Goal: Check status

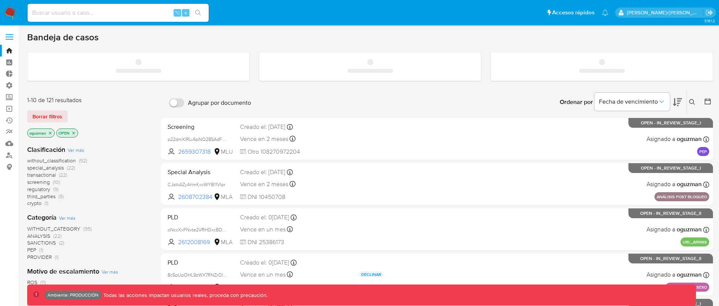
click at [108, 12] on input at bounding box center [118, 13] width 181 height 10
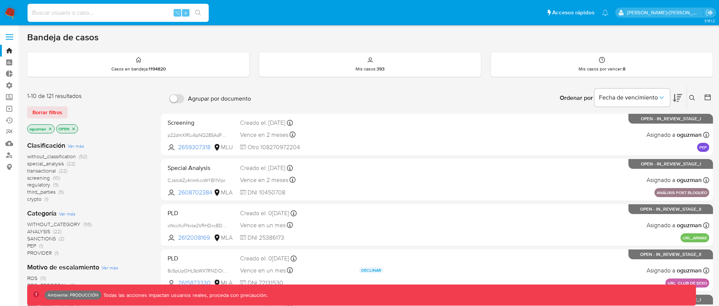
paste input "S4YC1lZqSnGb2uvgapKMGSpZ"
type input "S4YC1lZqSnGb2uvgapKMGSpZ"
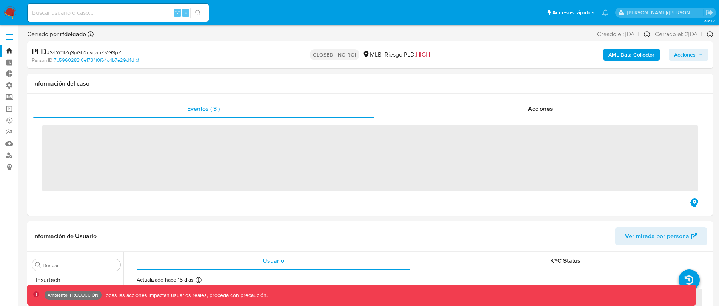
scroll to position [391, 0]
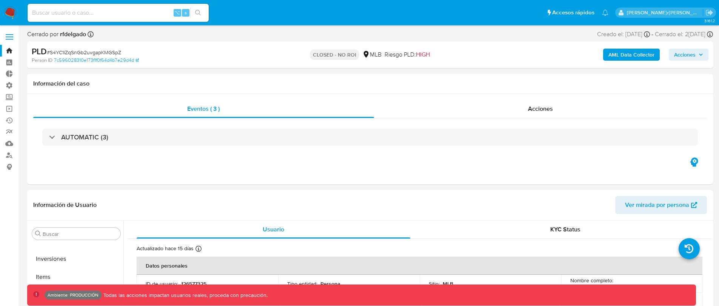
select select "10"
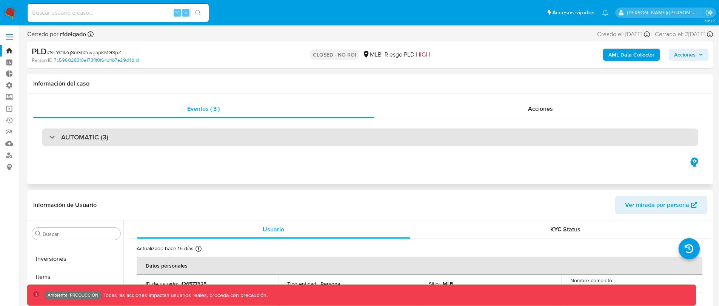
click at [53, 139] on div "AUTOMATIC (3)" at bounding box center [78, 137] width 59 height 8
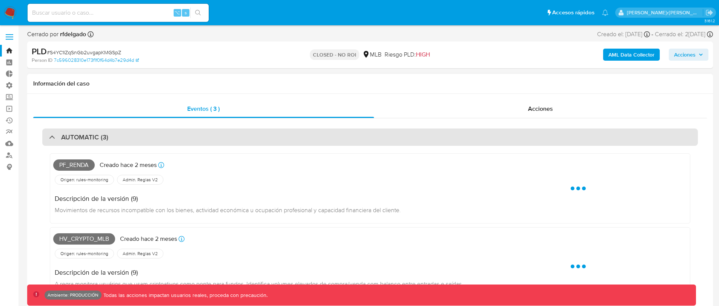
click at [52, 139] on div "AUTOMATIC (3)" at bounding box center [78, 137] width 59 height 8
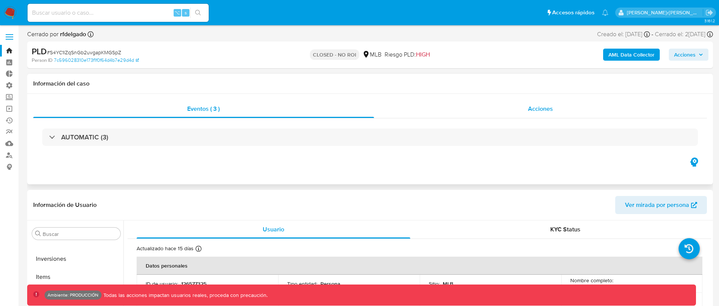
click at [546, 114] on div "Acciones" at bounding box center [540, 109] width 333 height 18
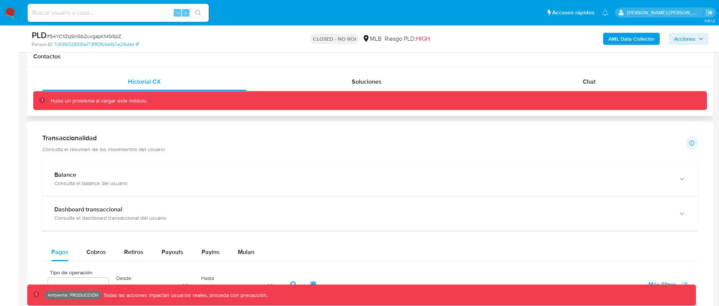
scroll to position [402, 0]
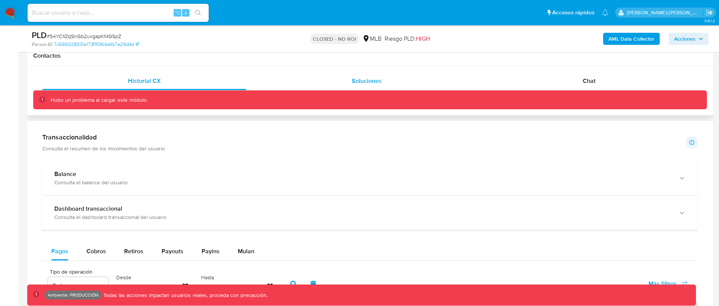
click at [366, 83] on span "Soluciones" at bounding box center [367, 81] width 30 height 9
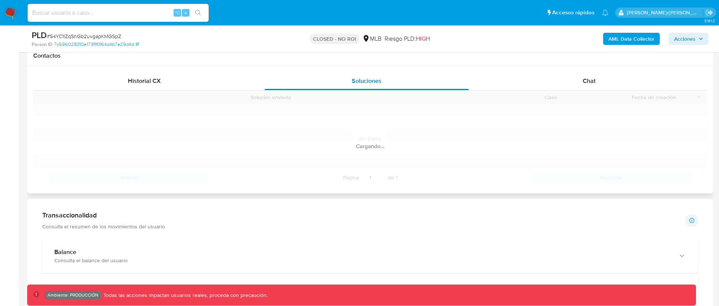
scroll to position [401, 0]
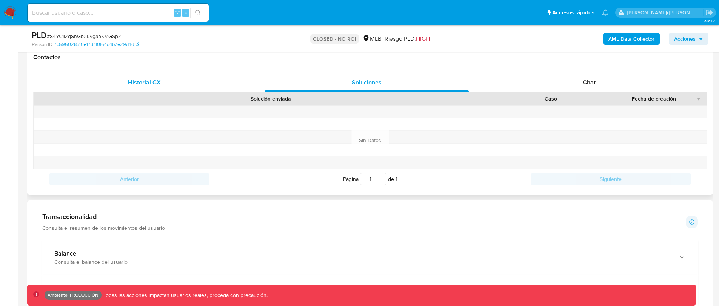
click at [176, 81] on div "Historial CX" at bounding box center [144, 83] width 204 height 18
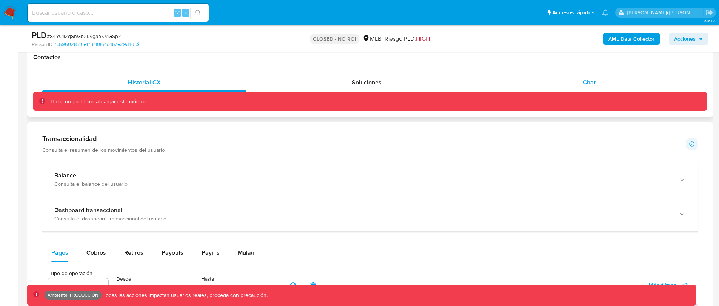
click at [571, 88] on div "Chat" at bounding box center [589, 83] width 204 height 18
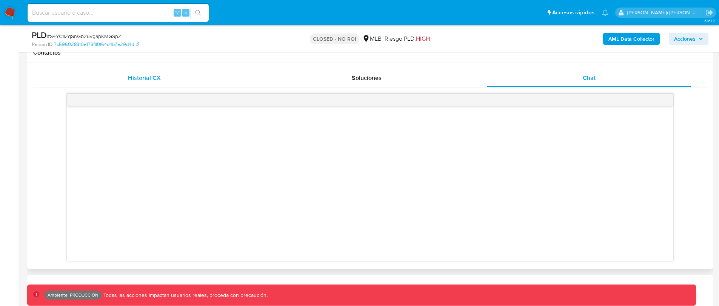
click at [155, 80] on span "Historial CX" at bounding box center [144, 78] width 33 height 9
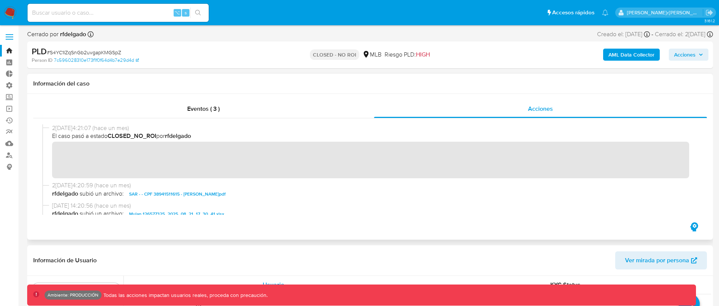
scroll to position [0, 0]
click at [216, 111] on span "Eventos ( 3 )" at bounding box center [203, 109] width 32 height 9
